Goal: Browse casually

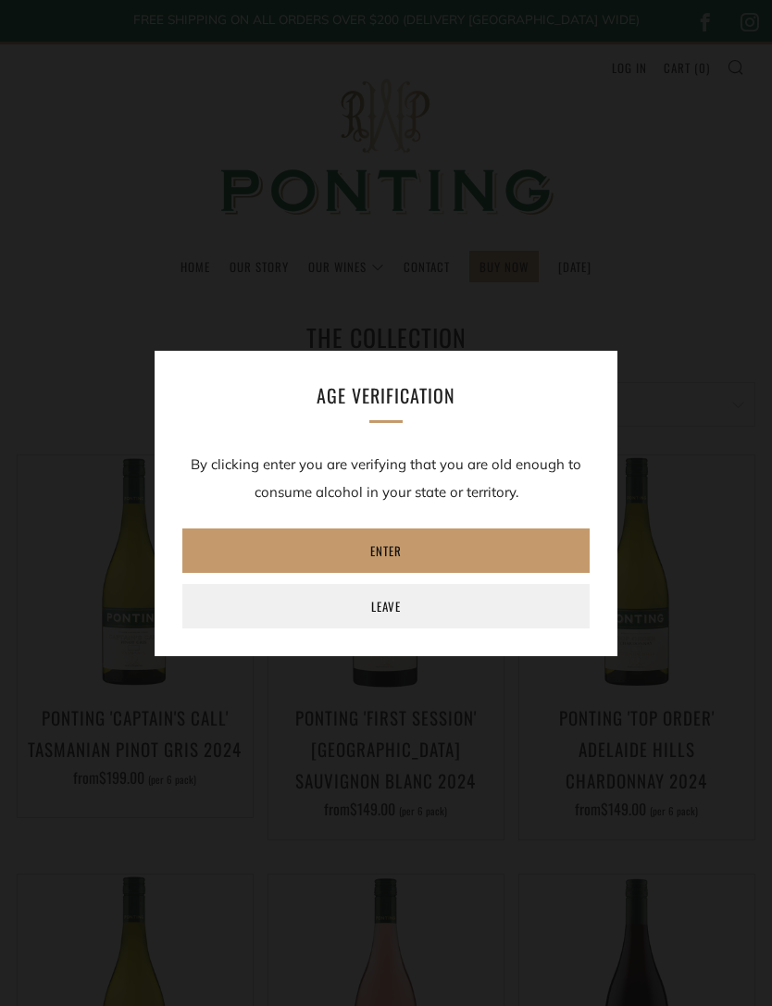
click at [514, 542] on link "Enter" at bounding box center [385, 550] width 407 height 44
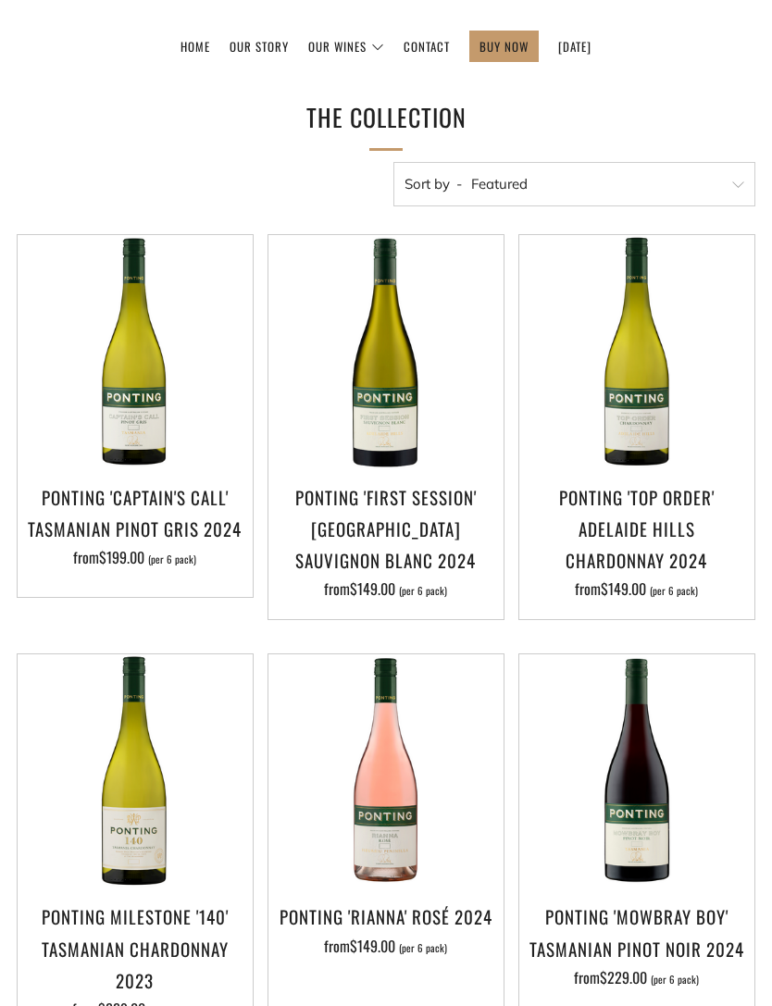
scroll to position [238, 0]
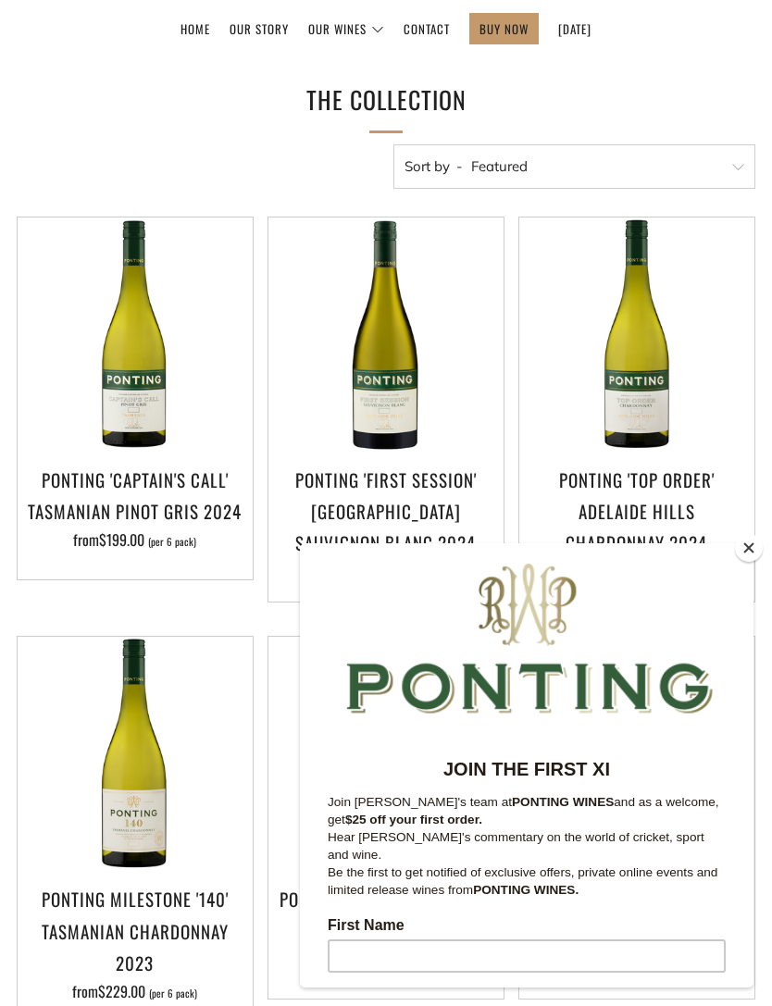
click at [759, 562] on button "Close" at bounding box center [749, 548] width 28 height 28
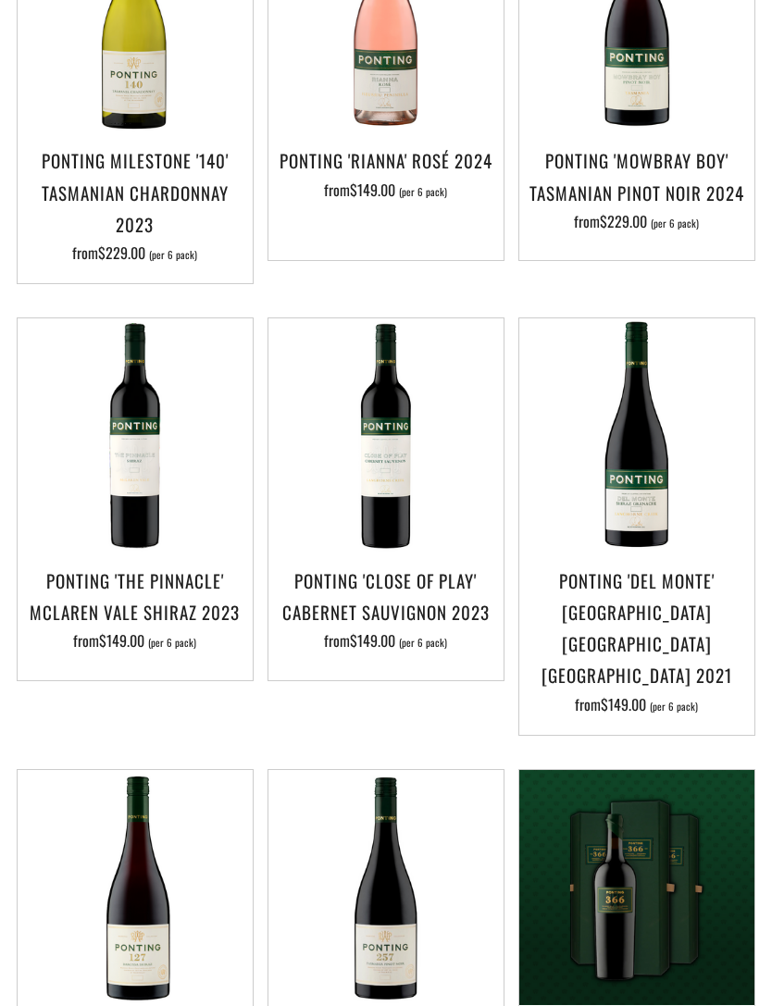
scroll to position [976, 0]
click at [472, 794] on img at bounding box center [385, 887] width 235 height 235
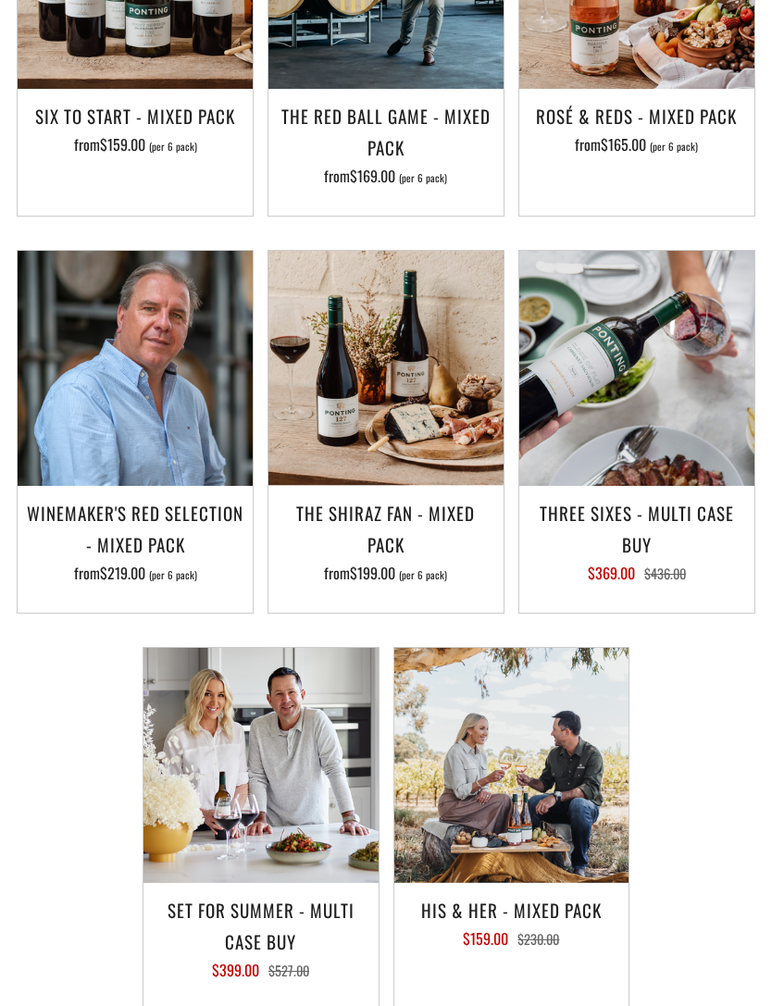
scroll to position [2630, 0]
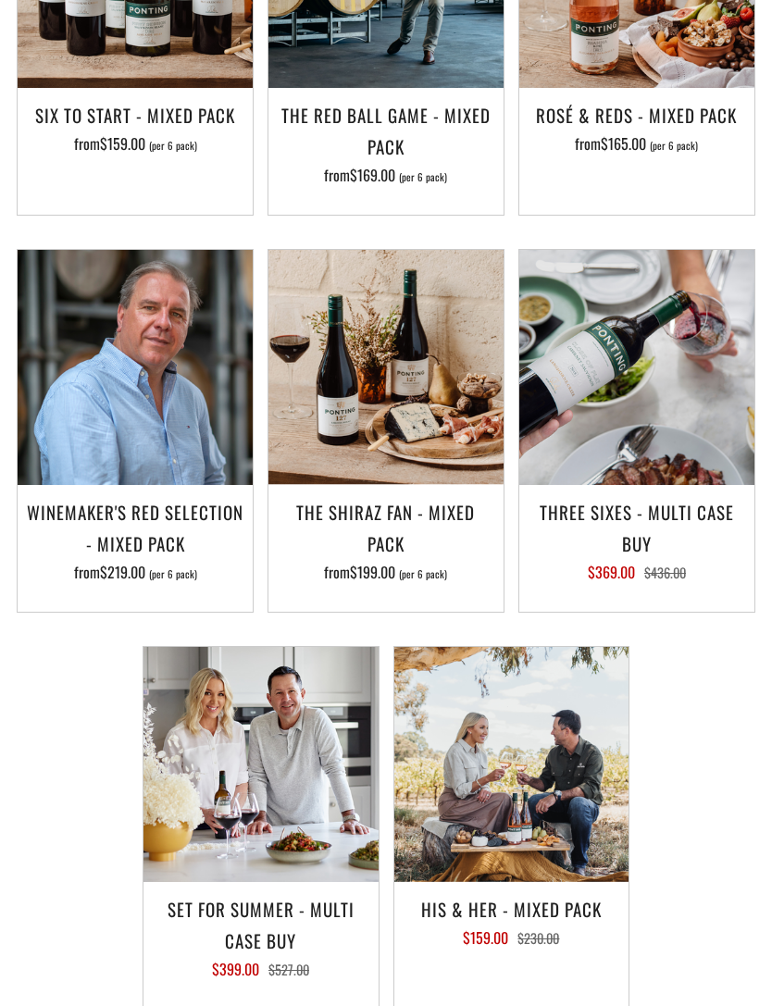
click at [512, 820] on img at bounding box center [511, 764] width 235 height 235
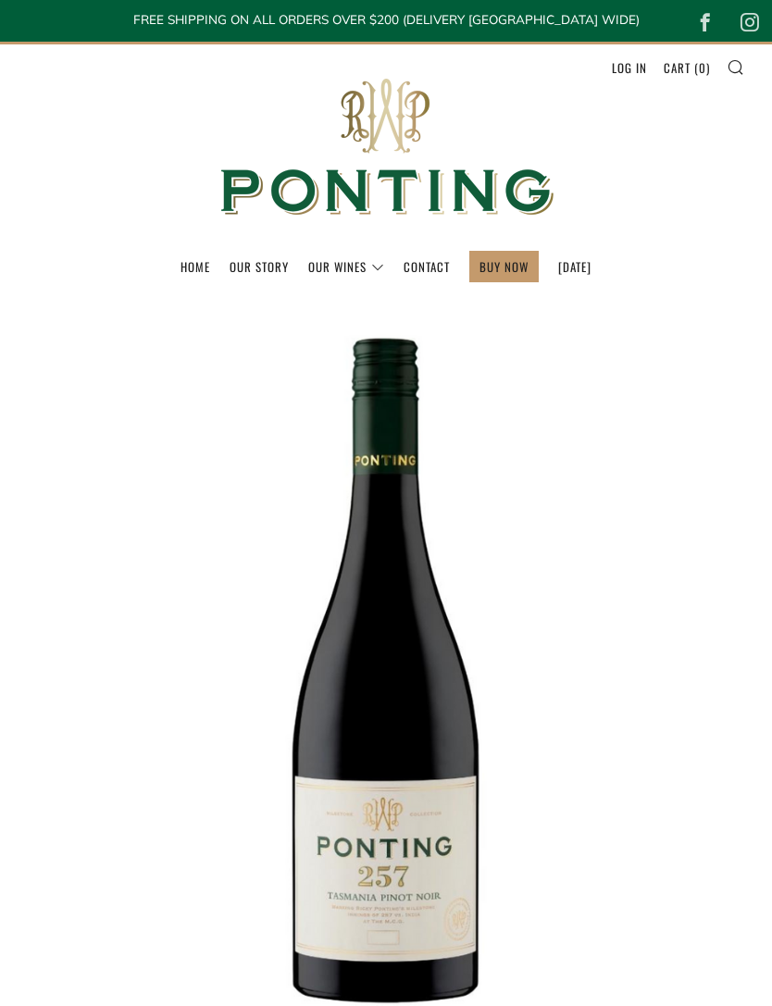
scroll to position [2689, 0]
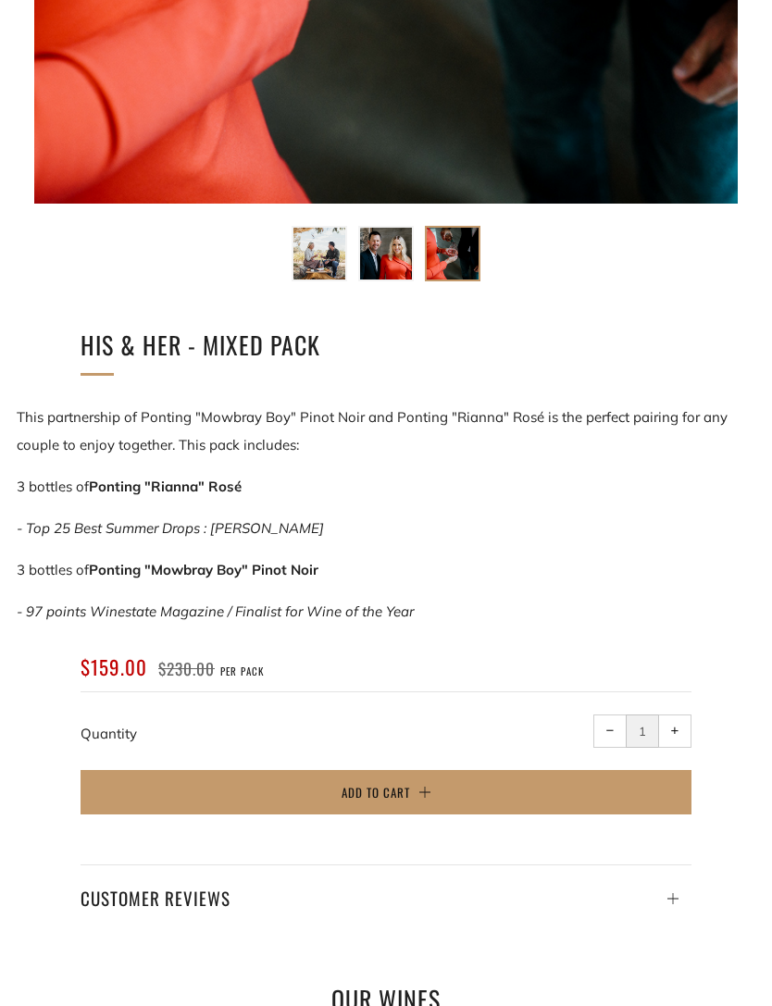
scroll to position [820, 0]
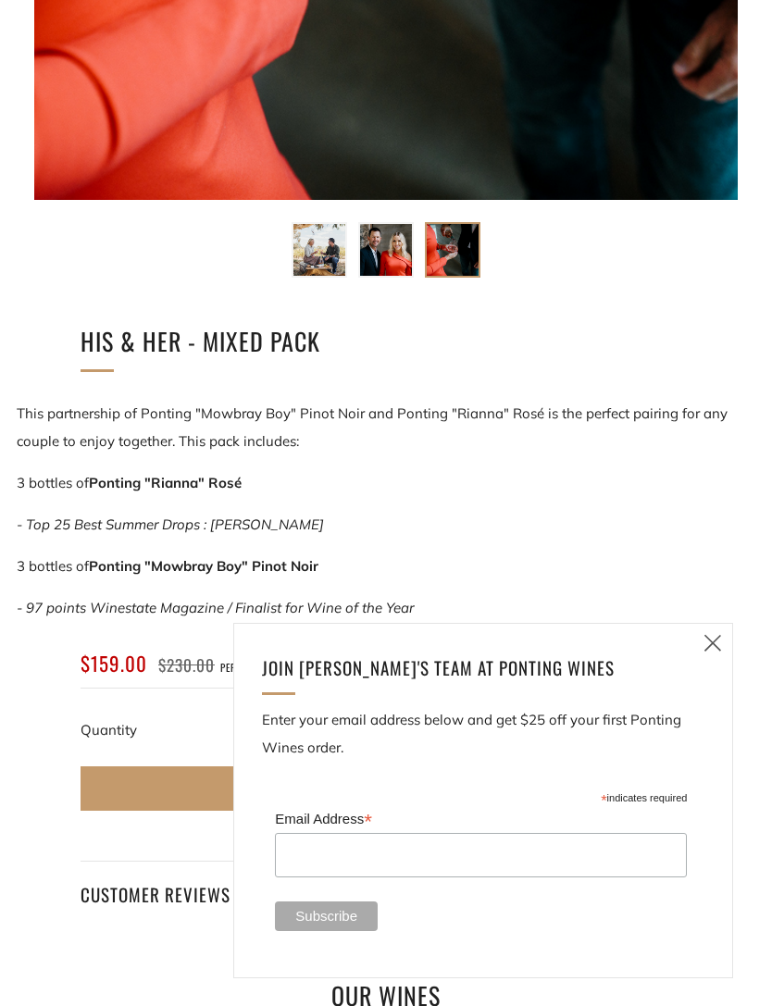
click at [723, 654] on icon at bounding box center [712, 642] width 22 height 23
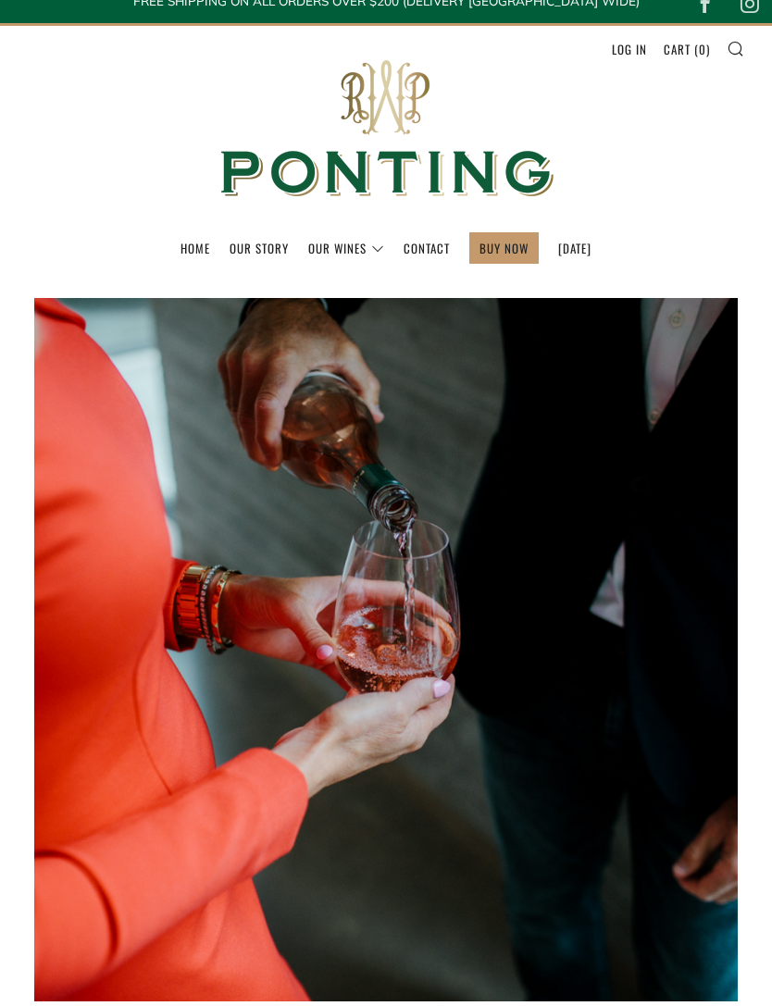
scroll to position [0, 0]
